Goal: Transaction & Acquisition: Subscribe to service/newsletter

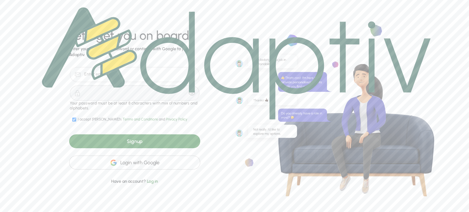
click at [83, 71] on img at bounding box center [236, 63] width 389 height 112
click at [134, 140] on div "Signup" at bounding box center [134, 141] width 131 height 14
click at [84, 76] on img at bounding box center [236, 63] width 389 height 112
